Goal: Task Accomplishment & Management: Manage account settings

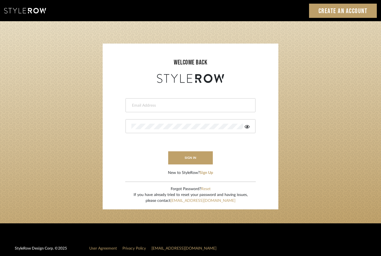
click at [209, 106] on input "email" at bounding box center [189, 106] width 117 height 6
type input "ktyler@morgantewilson.com"
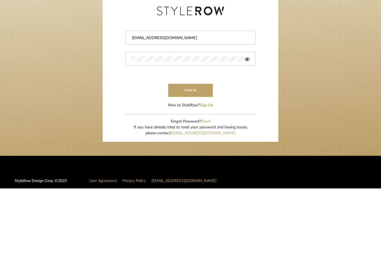
click at [196, 151] on button "sign in" at bounding box center [190, 157] width 45 height 13
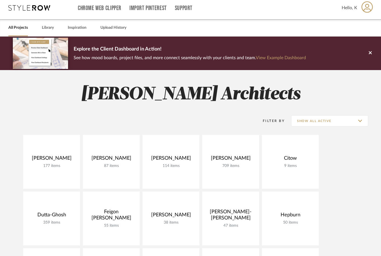
scroll to position [4, 0]
click at [0, 0] on link at bounding box center [0, 0] width 0 height 0
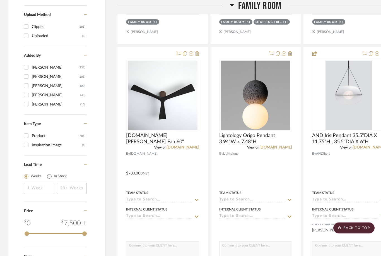
scroll to position [626, 0]
click at [369, 13] on div at bounding box center [337, 7] width 112 height 14
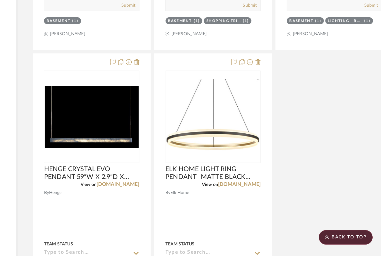
scroll to position [4545, 3]
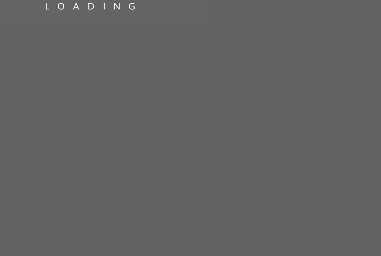
scroll to position [241, 144]
